Goal: Communication & Community: Ask a question

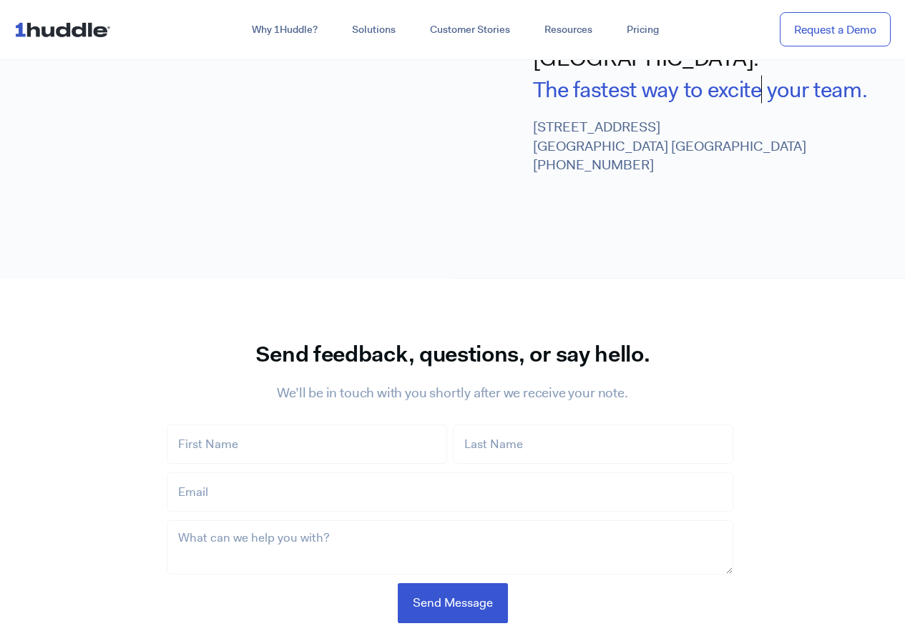
scroll to position [715, 0]
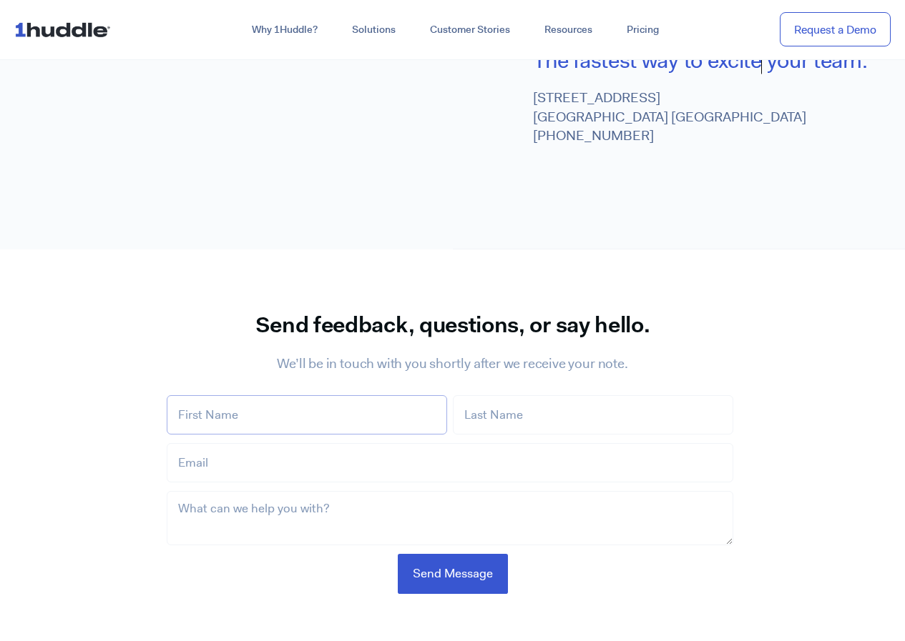
click at [258, 395] on input "First Name *" at bounding box center [307, 414] width 280 height 39
type input "Wasif"
type input "Khan"
type input "[EMAIL_ADDRESS][DOMAIN_NAME]"
click at [271, 491] on textarea "What can we help you with? *" at bounding box center [450, 518] width 566 height 54
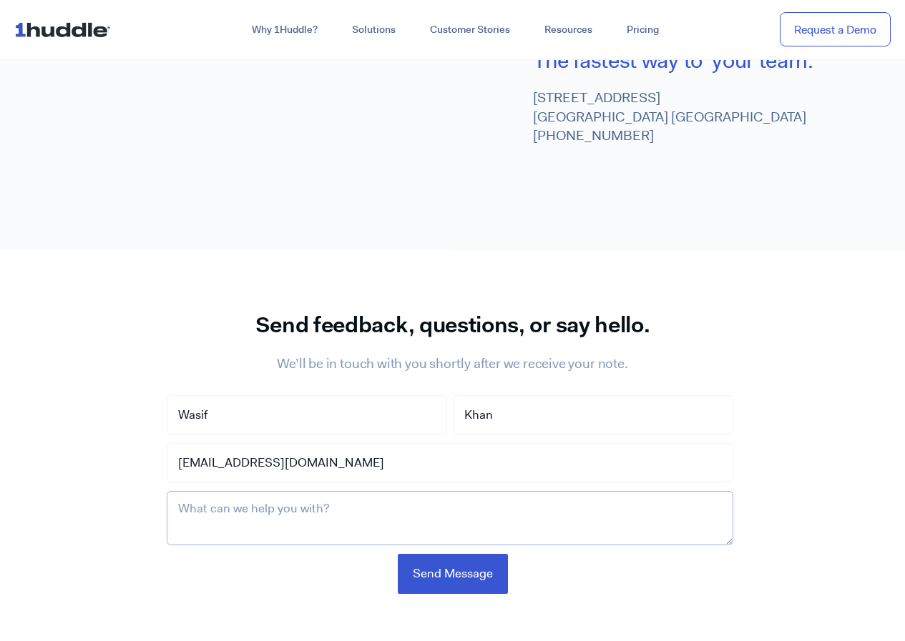
paste textarea "Hi there, I have a quick strategy that could significantly boost your client ac…"
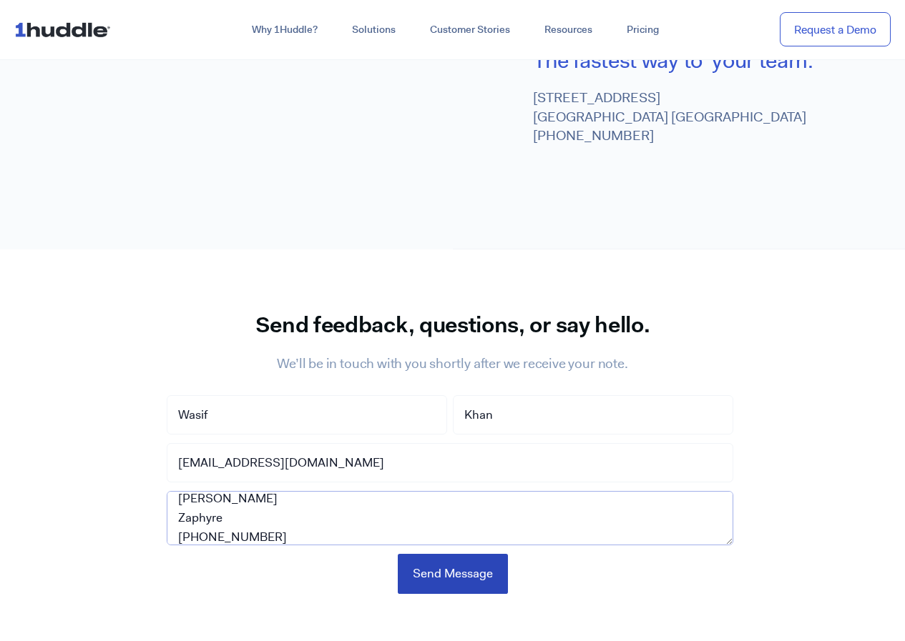
type textarea "Hi there, I have a quick strategy that could significantly boost your client ac…"
click at [442, 554] on input "Send Message" at bounding box center [453, 573] width 110 height 39
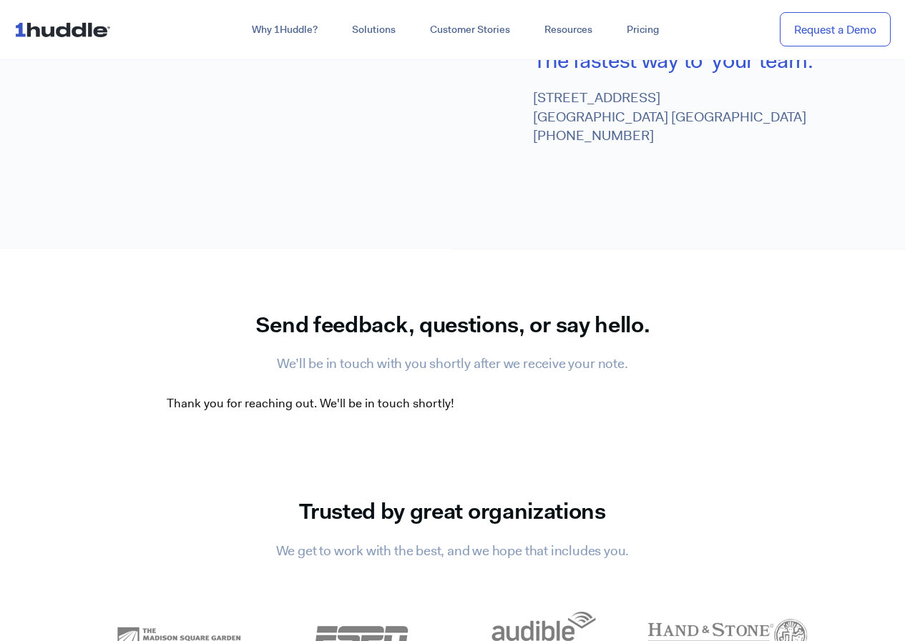
scroll to position [858, 0]
